Goal: Go to known website: Access a specific website the user already knows

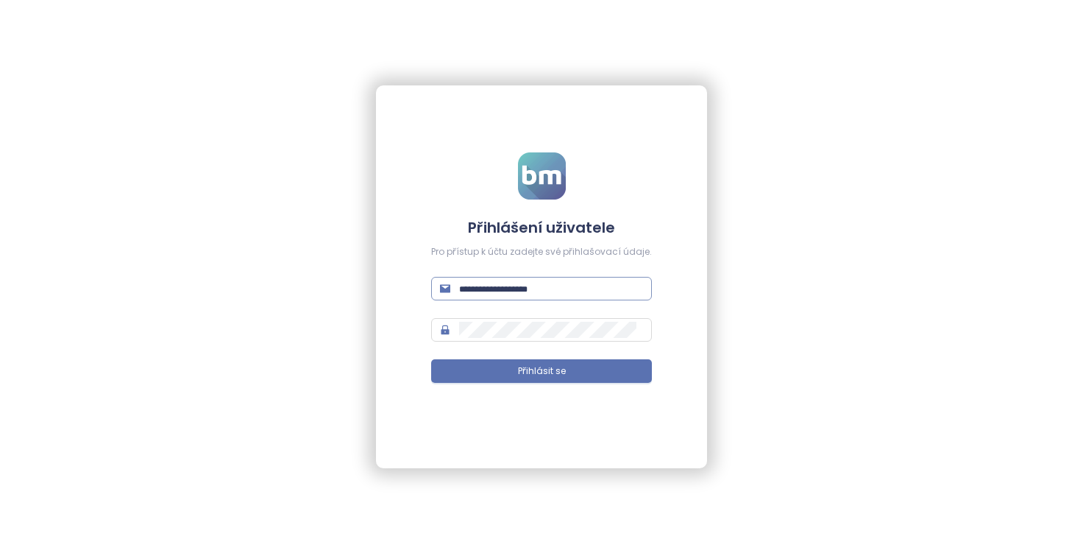
click at [589, 289] on input "text" at bounding box center [551, 288] width 184 height 16
type input "**********"
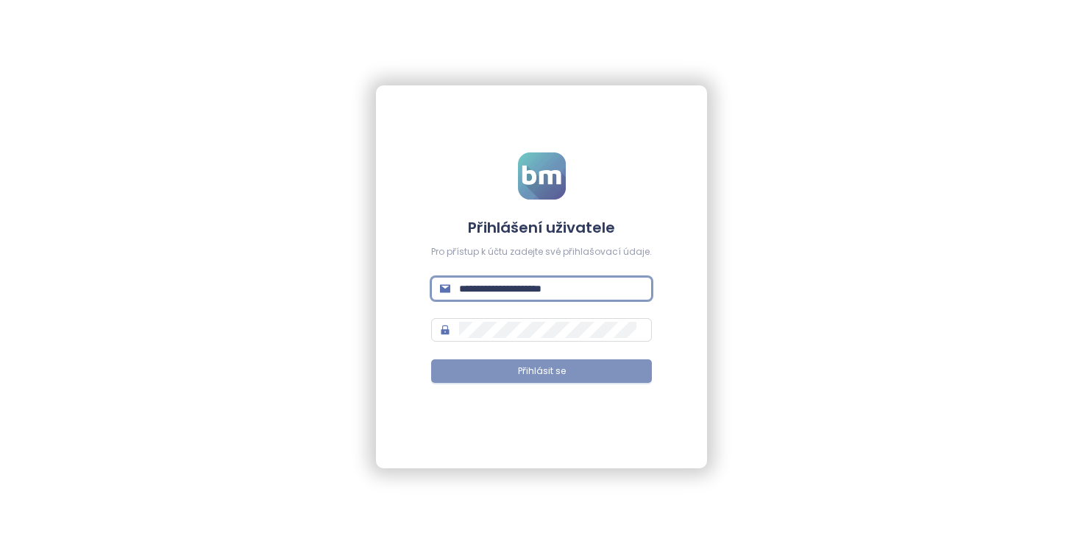
click at [550, 365] on span "Přihlásit se" at bounding box center [542, 371] width 48 height 14
